Goal: Transaction & Acquisition: Obtain resource

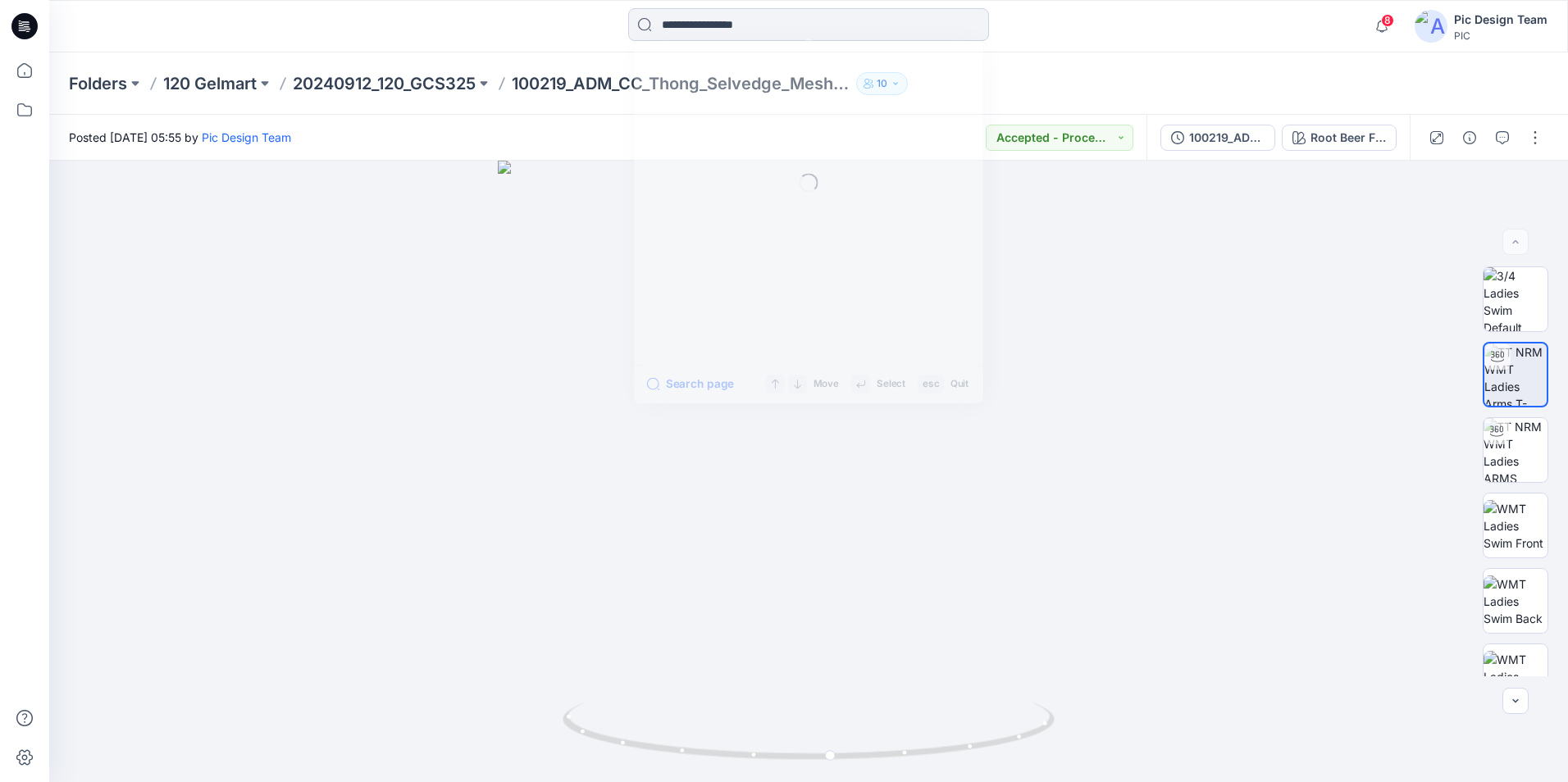
click at [771, 29] on input at bounding box center [809, 25] width 361 height 33
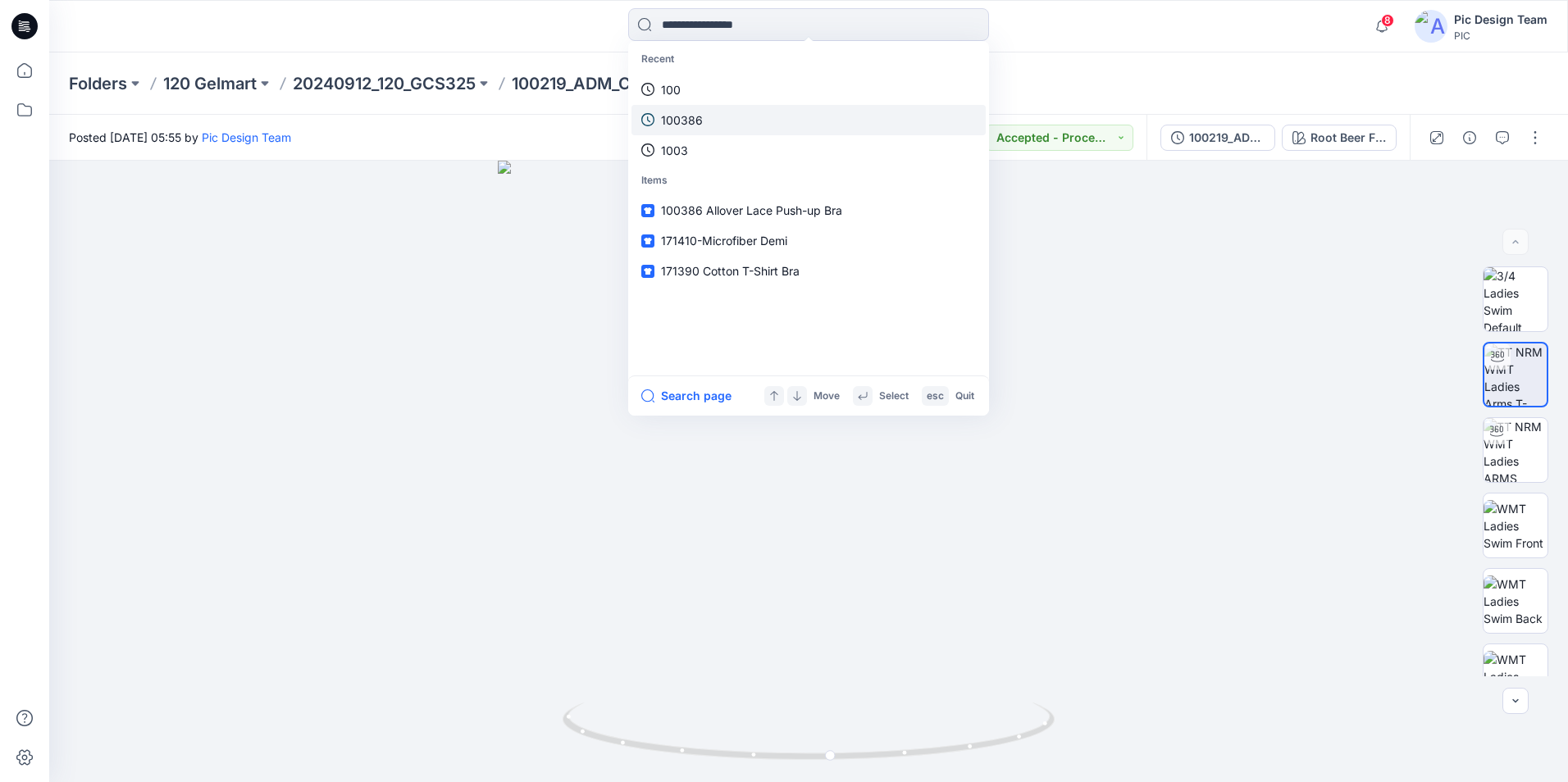
click at [718, 120] on link "100386" at bounding box center [809, 119] width 355 height 30
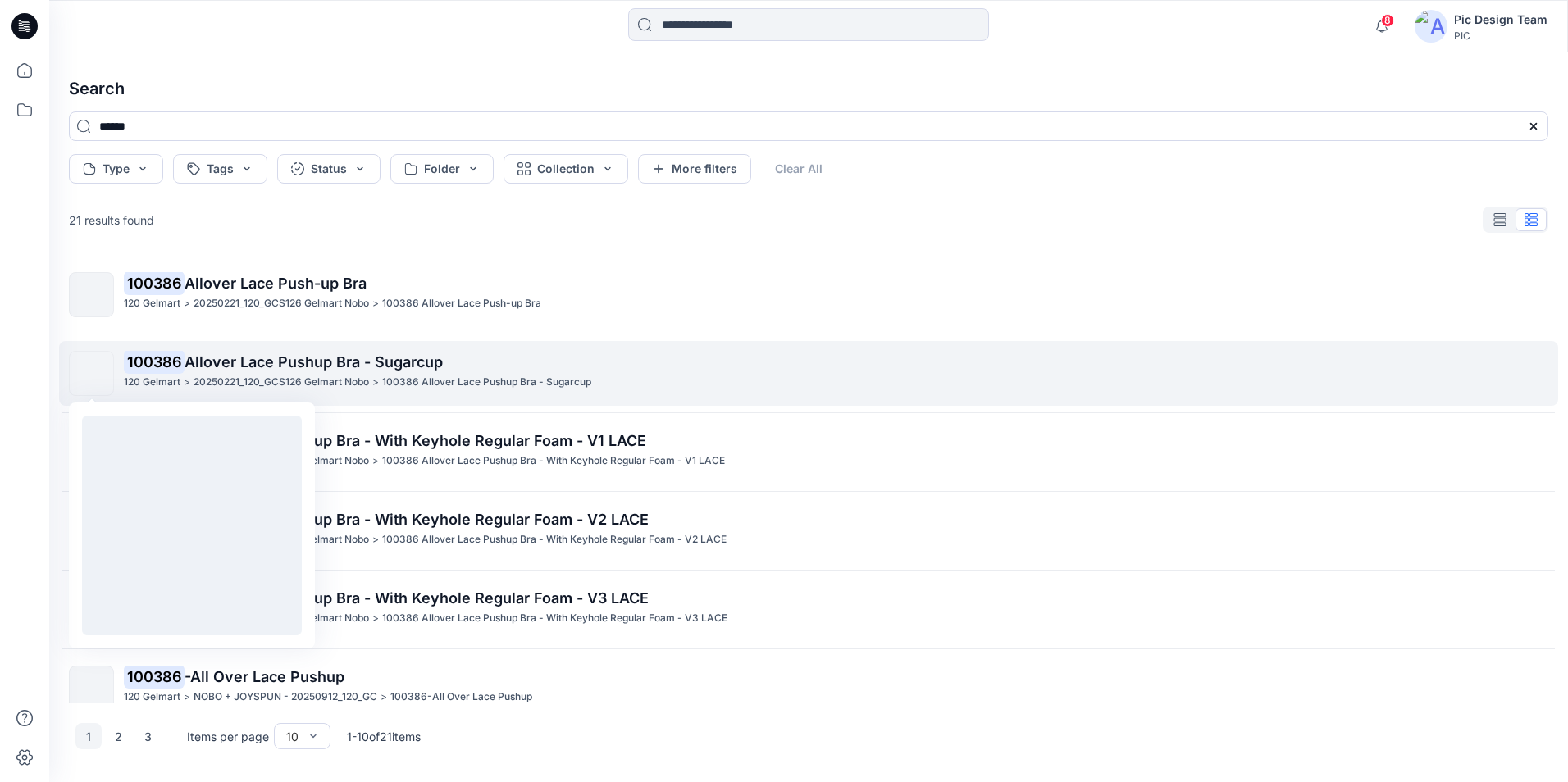
click at [92, 374] on img at bounding box center [92, 374] width 0 height 0
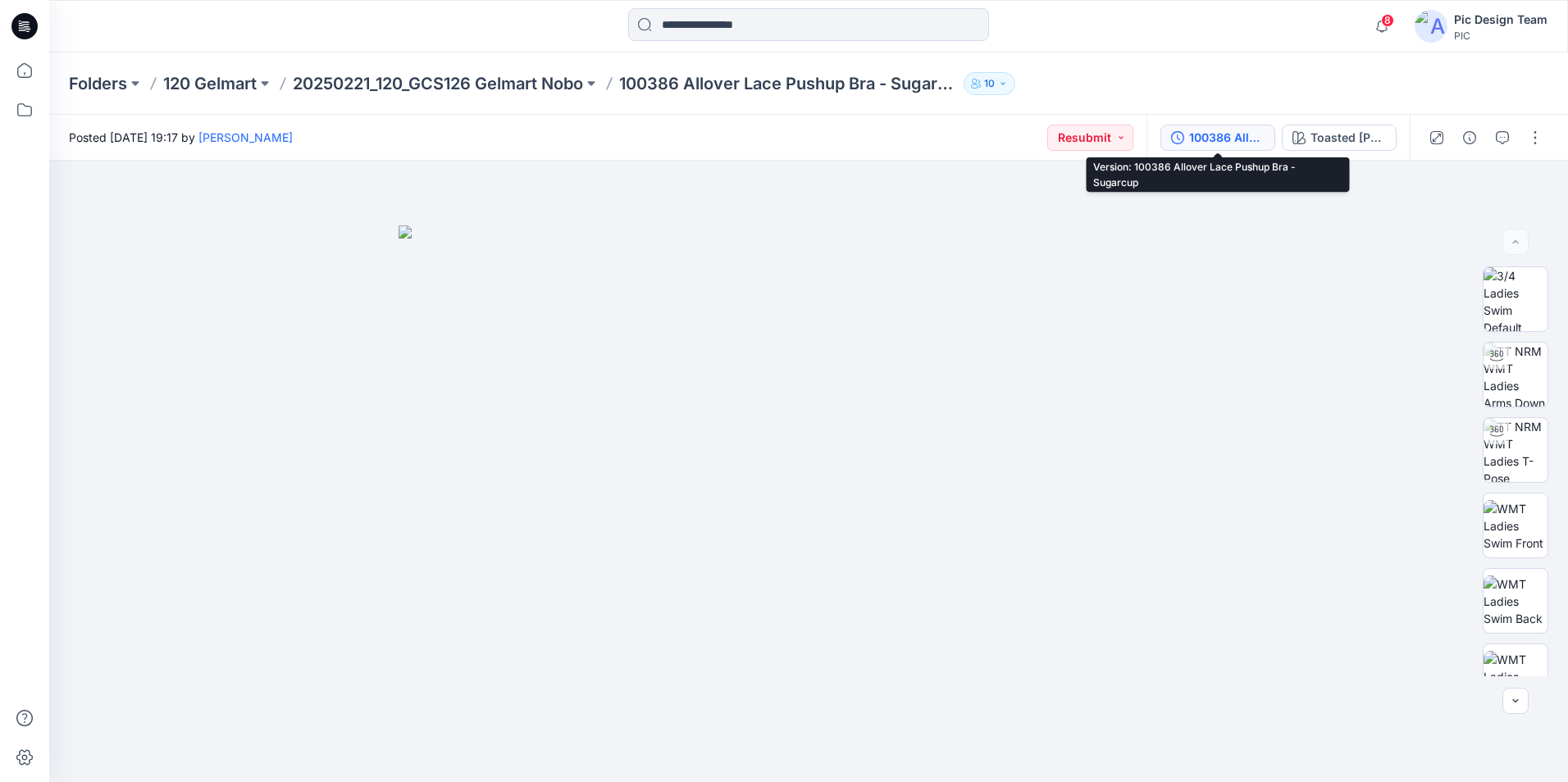
click at [1243, 137] on div "100386 Allover Lace Pushup Bra - Sugarcup" at bounding box center [1226, 138] width 76 height 18
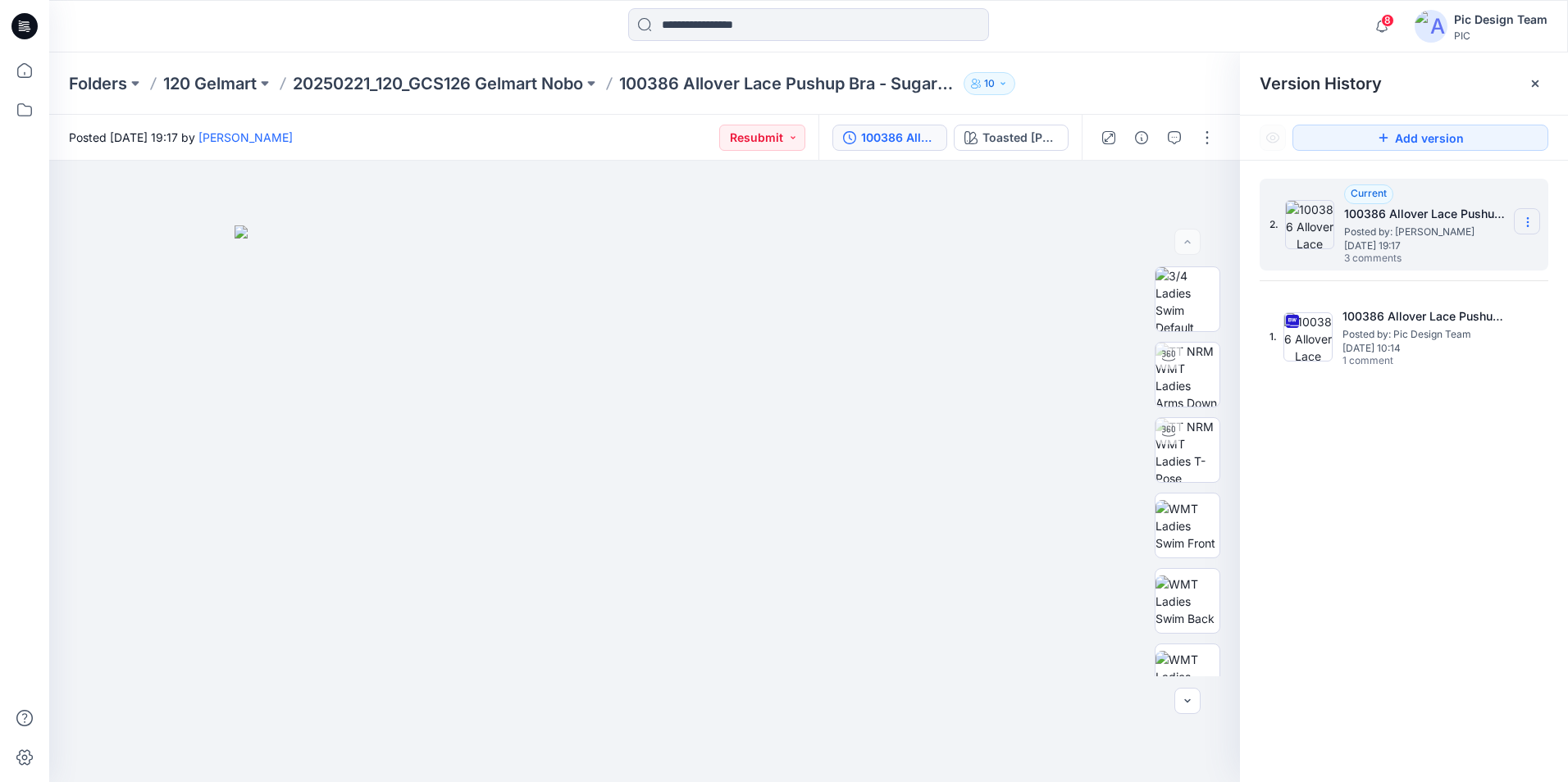
click at [1524, 225] on icon at bounding box center [1528, 222] width 13 height 13
click at [1432, 512] on div "2. Current 100386 Allover Lace Pushup Bra - Sugarcup Posted by: [PERSON_NAME] […" at bounding box center [1404, 483] width 328 height 645
click at [910, 141] on div "100386 Allover Lace Pushup Bra - Sugarcup" at bounding box center [899, 138] width 76 height 18
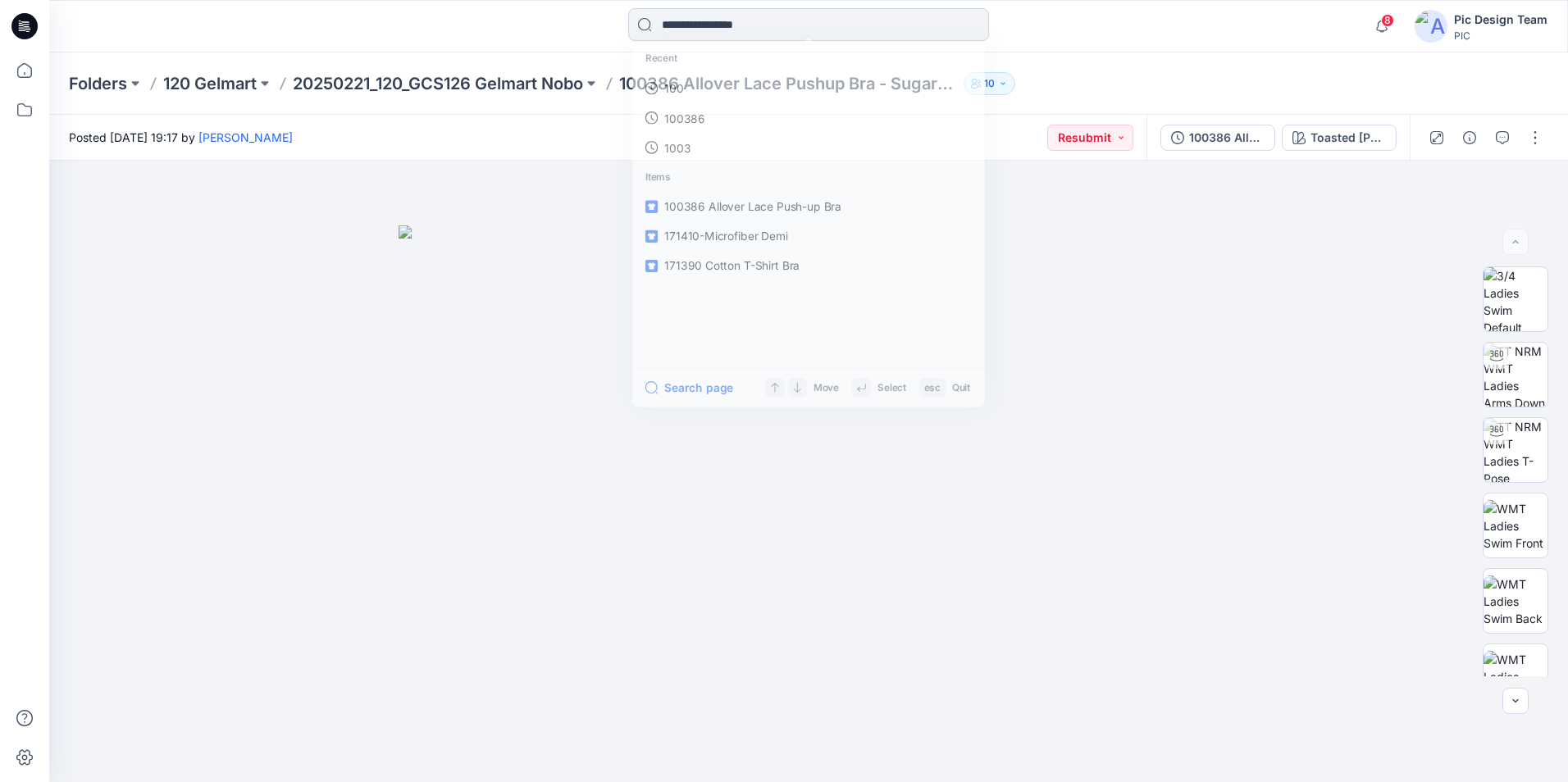
click at [789, 24] on input at bounding box center [809, 25] width 361 height 33
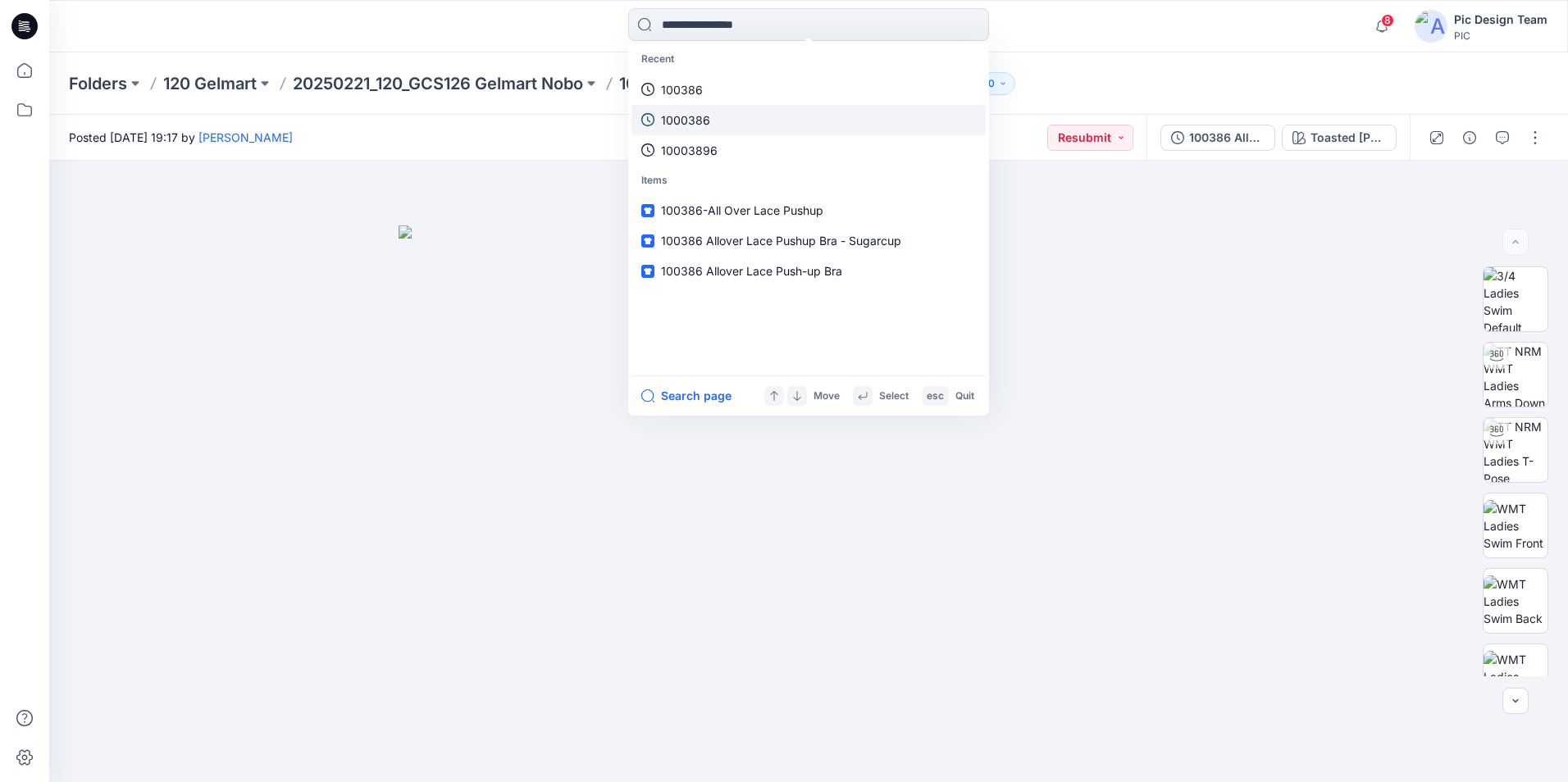
click at [746, 117] on link "1000386" at bounding box center [809, 119] width 355 height 30
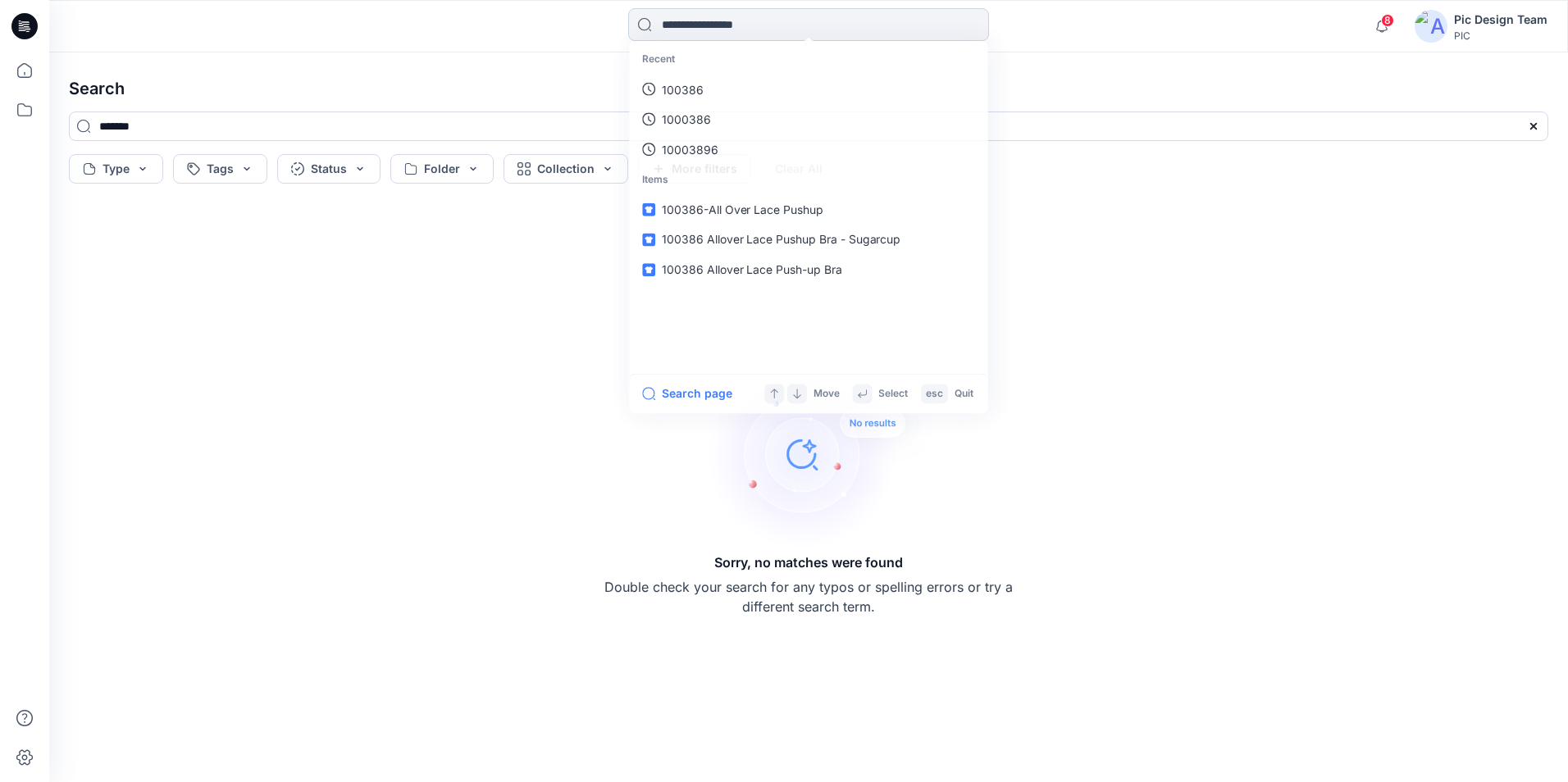
click at [720, 28] on input at bounding box center [809, 25] width 361 height 33
click at [706, 118] on link "100386" at bounding box center [809, 119] width 355 height 30
type input "******"
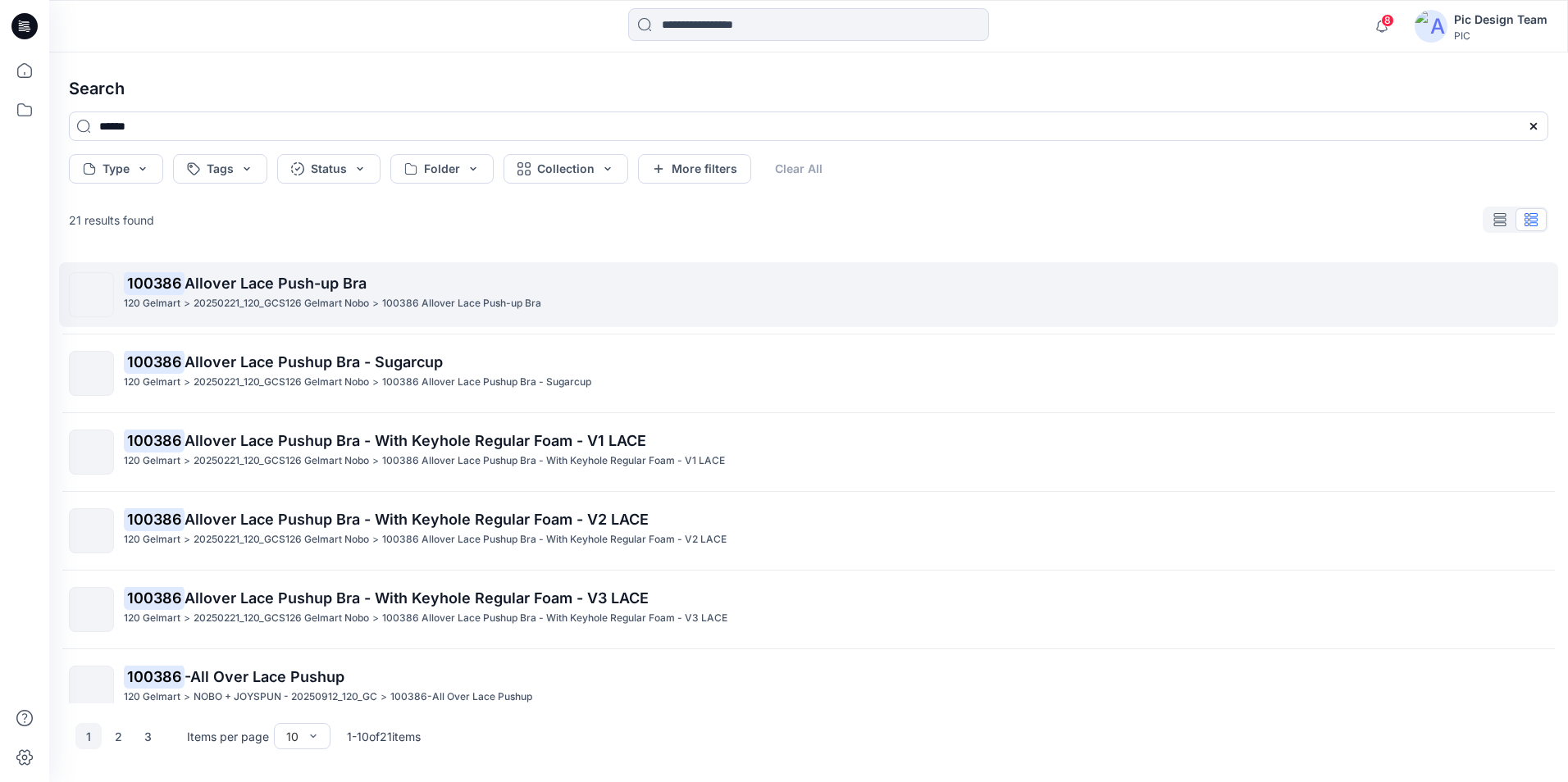
click at [294, 281] on span "Allover Lace Push-up Bra" at bounding box center [275, 283] width 182 height 17
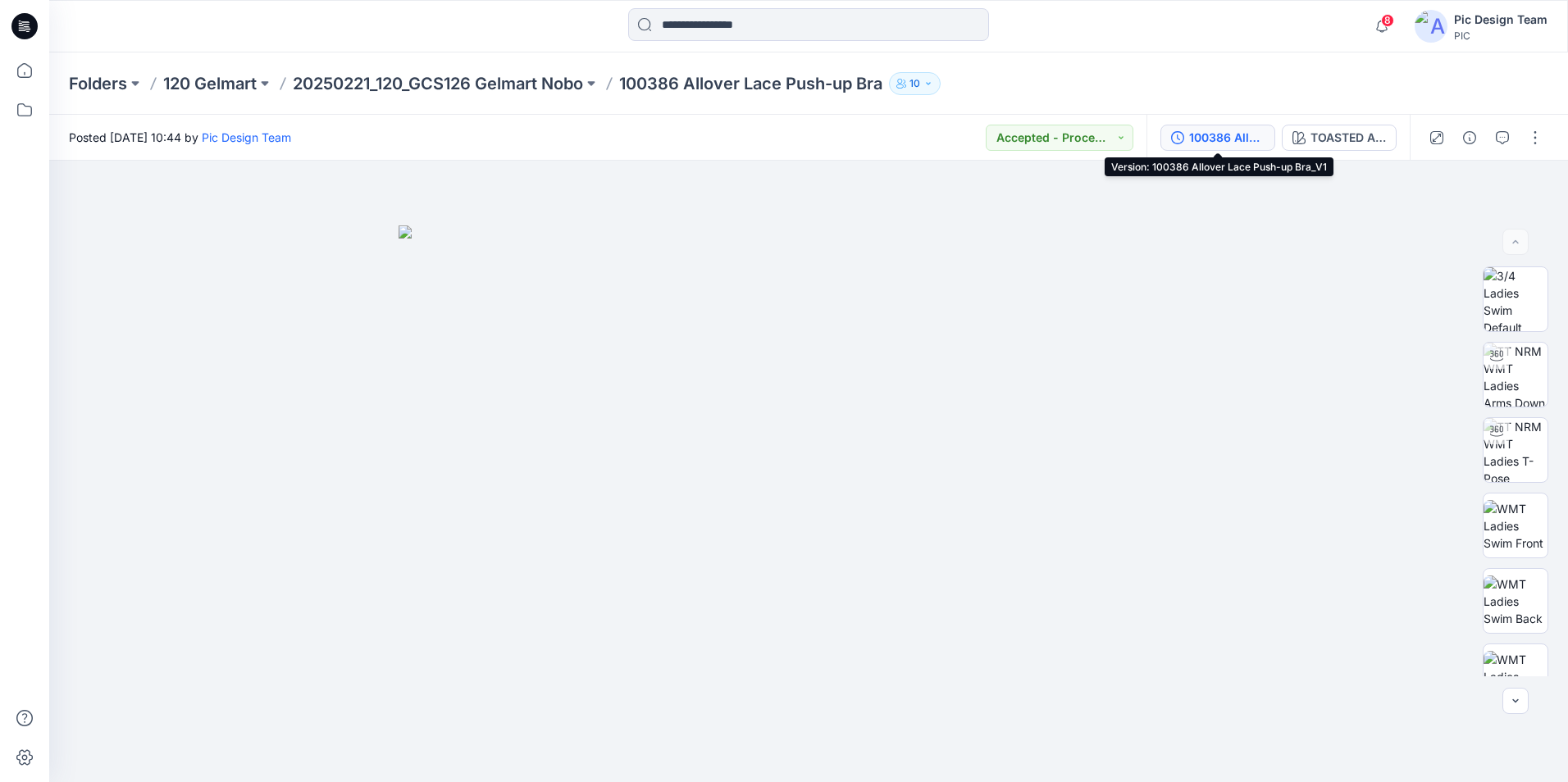
click at [1261, 127] on button "100386 Allover Lace Push-up Bra_V1" at bounding box center [1218, 138] width 115 height 26
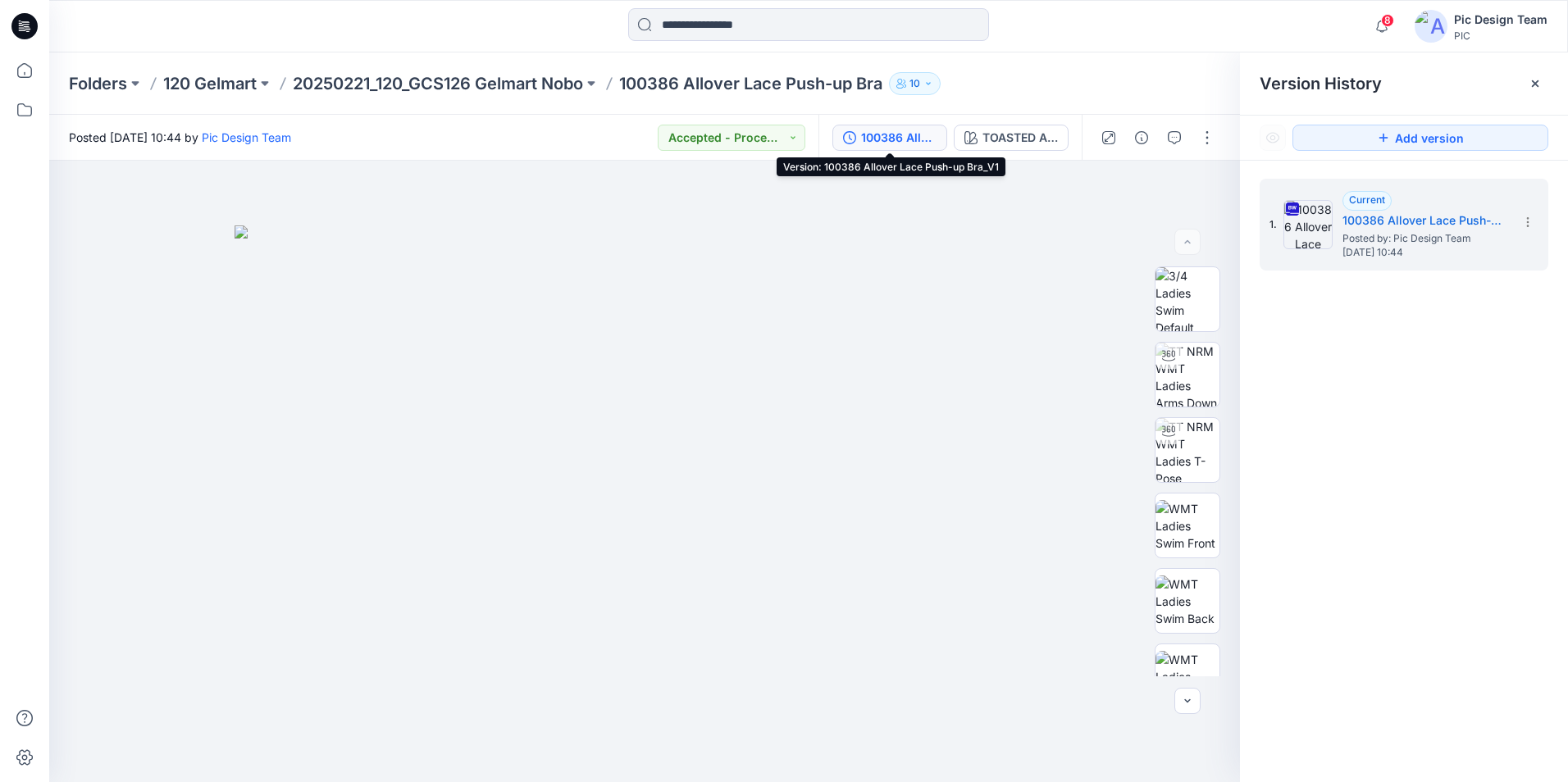
click at [921, 139] on div "100386 Allover Lace Push-up Bra_V1" at bounding box center [899, 138] width 76 height 18
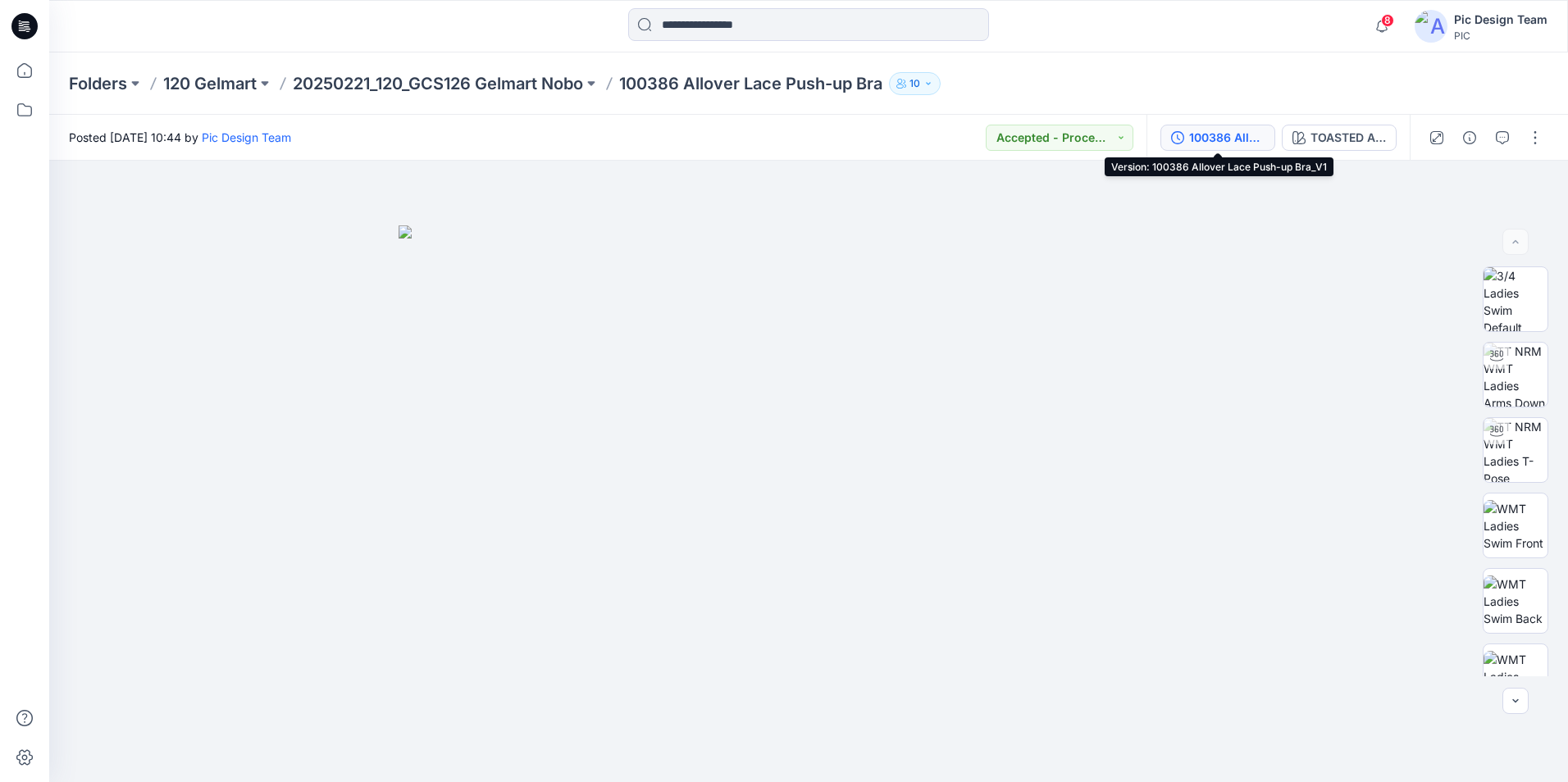
click at [1212, 141] on div "100386 Allover Lace Push-up Bra_V1" at bounding box center [1226, 138] width 76 height 18
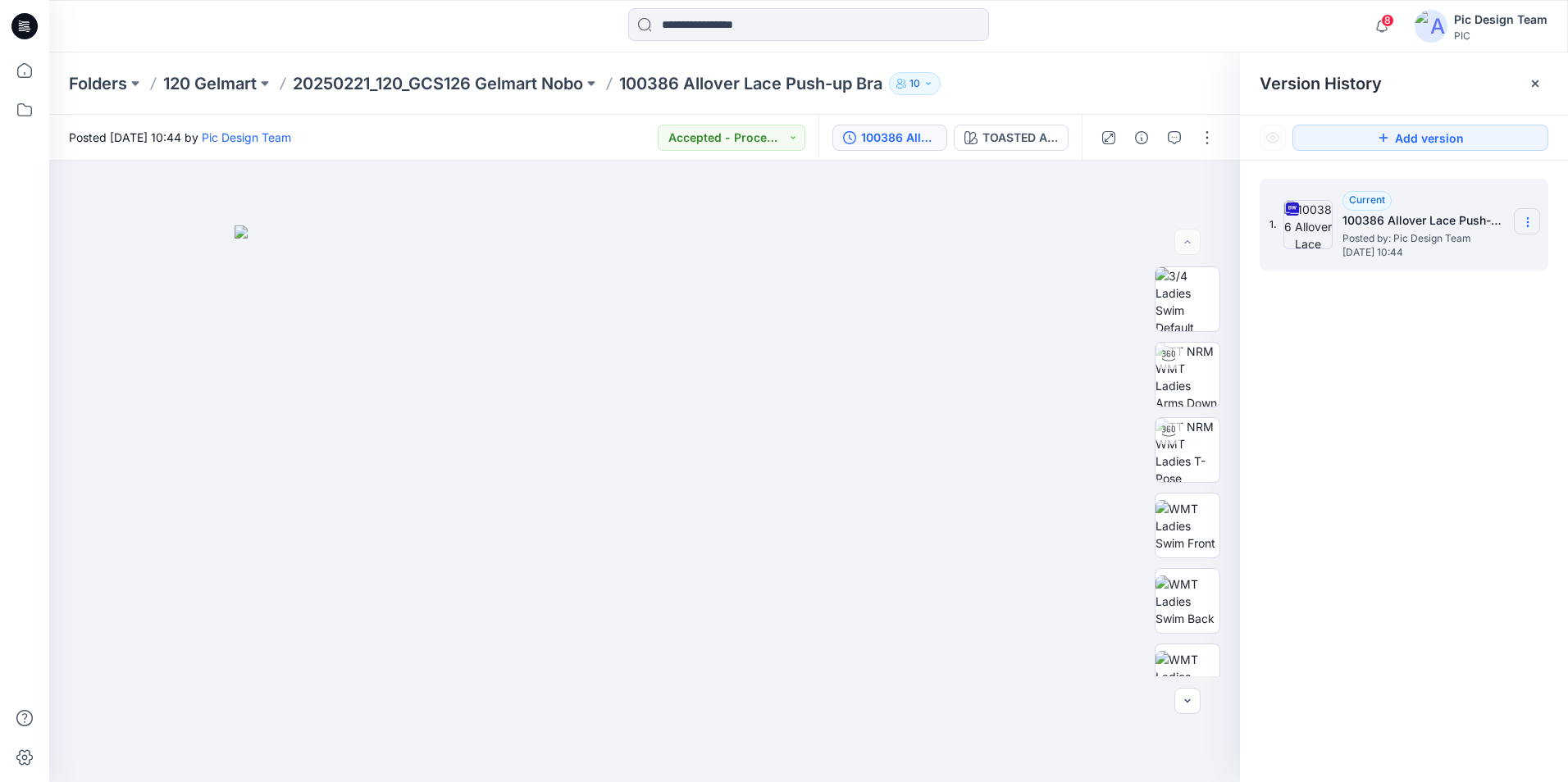
click at [1531, 224] on icon at bounding box center [1528, 222] width 13 height 13
click at [1488, 260] on span "Download Source BW File" at bounding box center [1444, 254] width 138 height 20
